Goal: Find specific page/section: Find specific page/section

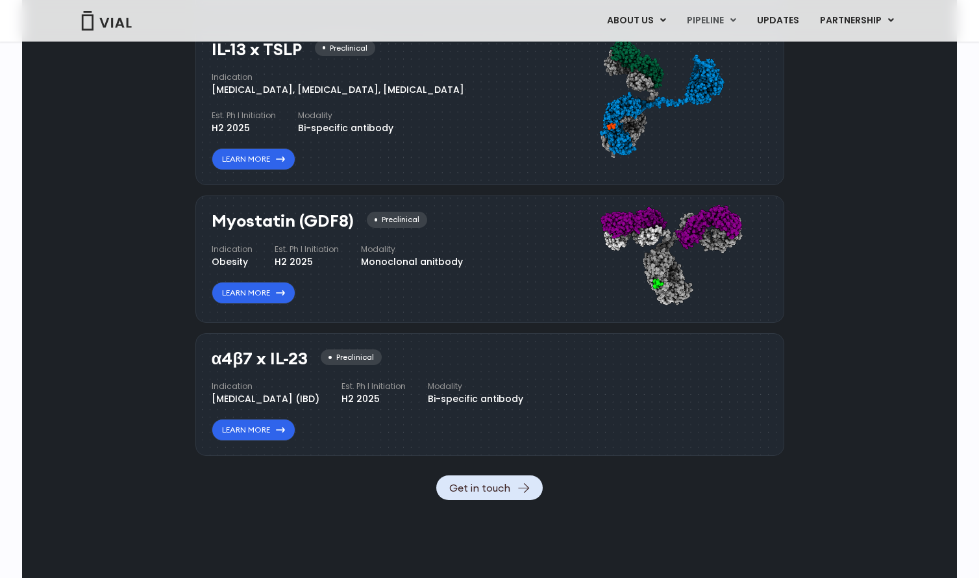
scroll to position [1290, 0]
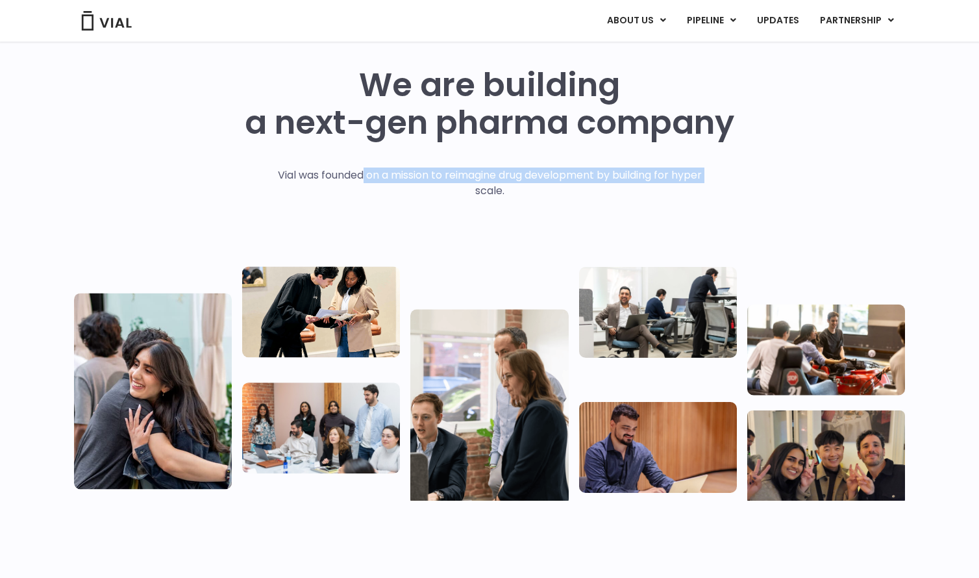
drag, startPoint x: 361, startPoint y: 178, endPoint x: 352, endPoint y: 191, distance: 15.8
click at [352, 191] on p "Vial was founded on a mission to reimagine drug development by building for hyp…" at bounding box center [489, 182] width 451 height 31
drag, startPoint x: 352, startPoint y: 191, endPoint x: 352, endPoint y: 222, distance: 30.5
click at [352, 222] on div "Vial was founded on a mission to reimagine drug development by building for hyp…" at bounding box center [489, 208] width 451 height 83
click at [415, 234] on div "Vial was founded on a mission to reimagine drug development by building for hyp…" at bounding box center [489, 208] width 451 height 83
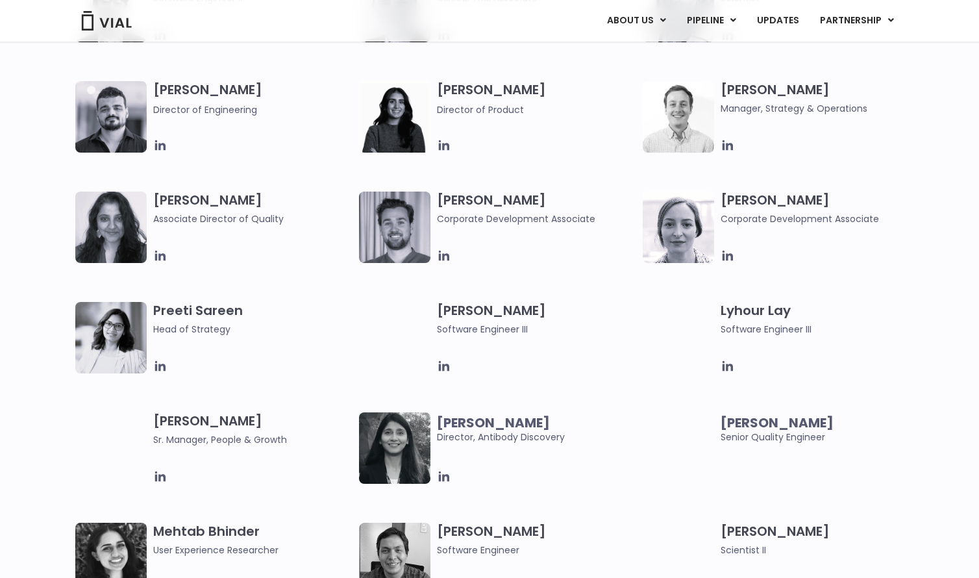
scroll to position [1669, 0]
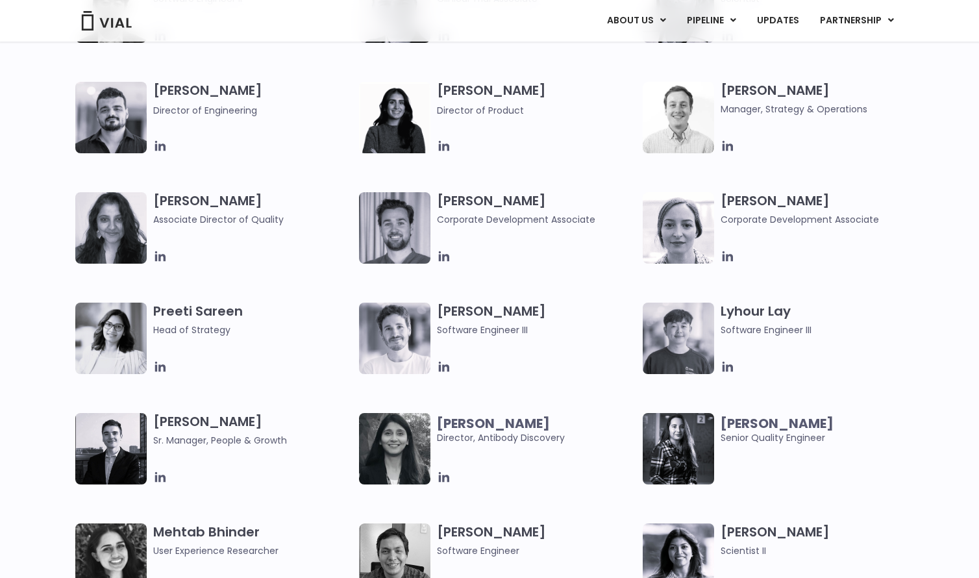
click at [852, 510] on div "[PERSON_NAME] Lead Scientist Etunim [PERSON_NAME] Clinical Project Manager [PER…" at bounding box center [500, 81] width 851 height 883
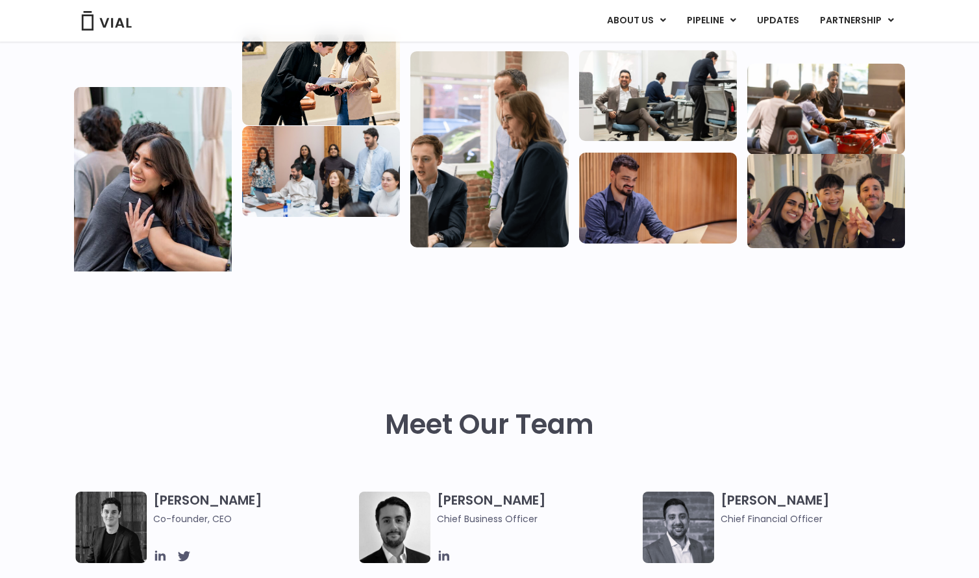
scroll to position [0, 0]
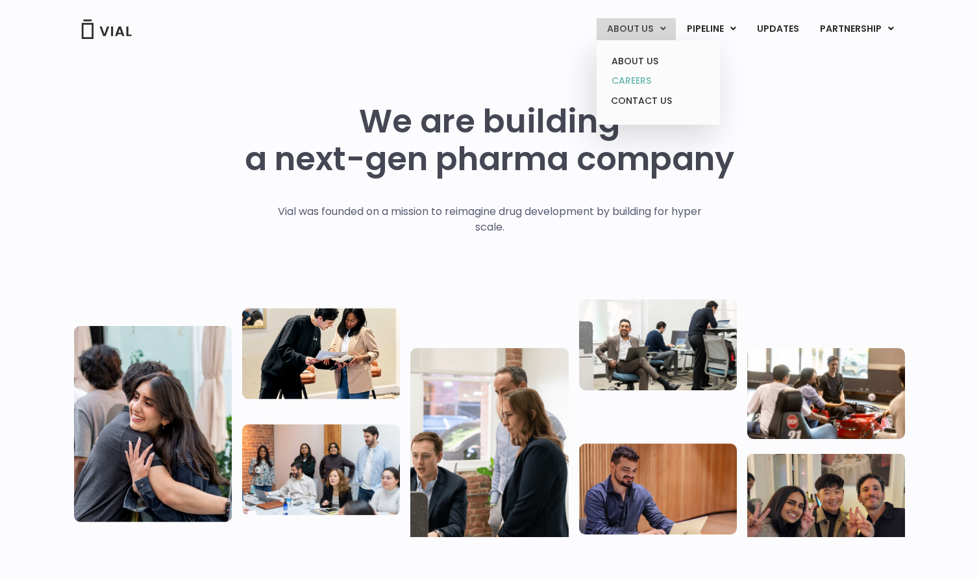
click at [648, 75] on link "CAREERS" at bounding box center [658, 81] width 114 height 20
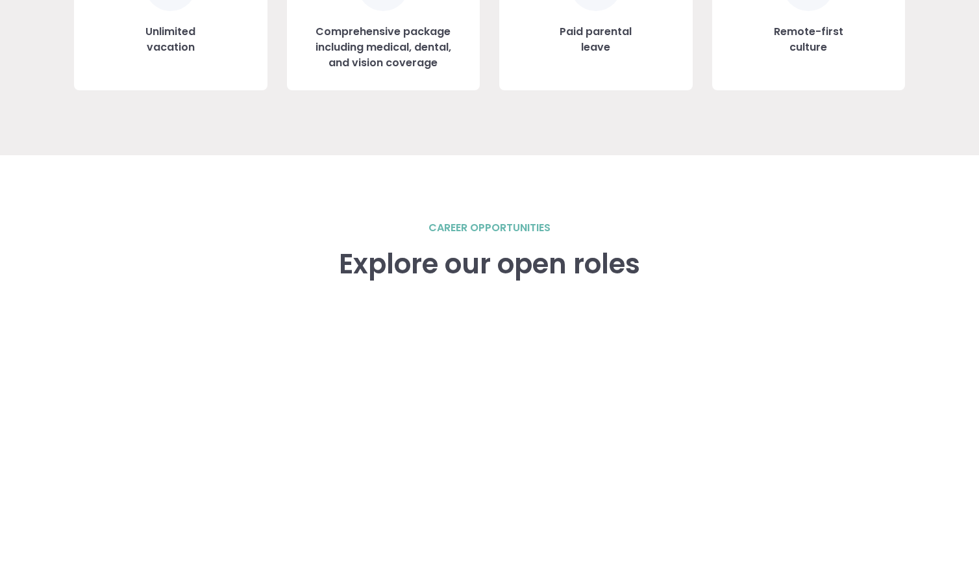
scroll to position [1802, 0]
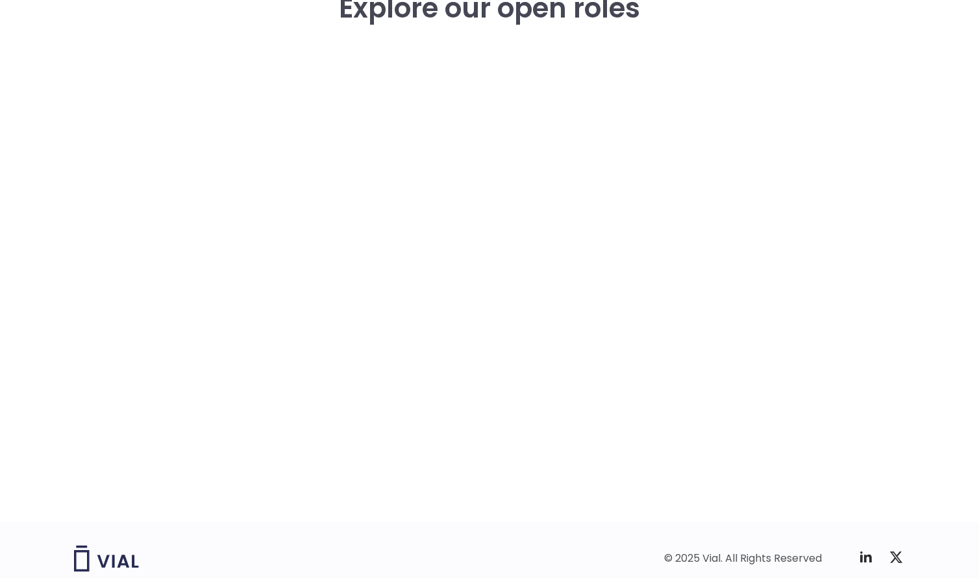
scroll to position [1967, 0]
